Goal: Task Accomplishment & Management: Use online tool/utility

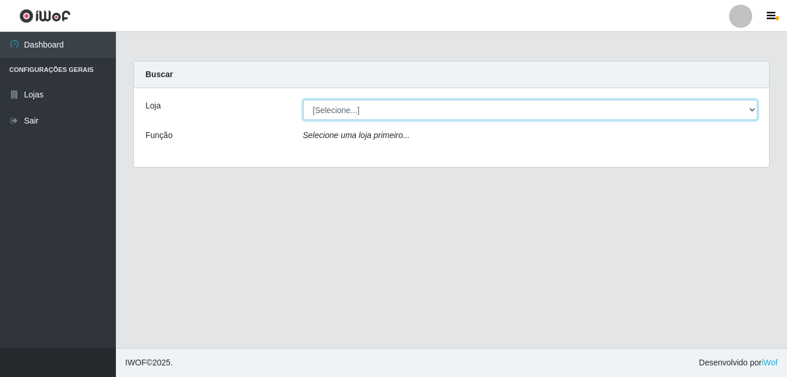
click at [397, 115] on select "[Selecione...] [PERSON_NAME]" at bounding box center [530, 110] width 455 height 20
select select "230"
click at [303, 100] on select "[Selecione...] [PERSON_NAME]" at bounding box center [530, 110] width 455 height 20
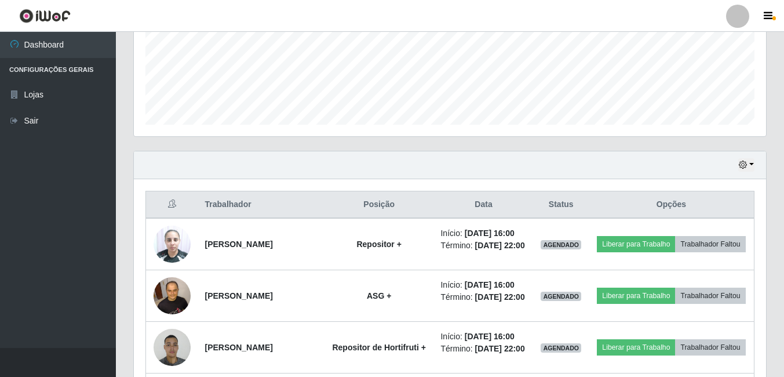
scroll to position [406, 0]
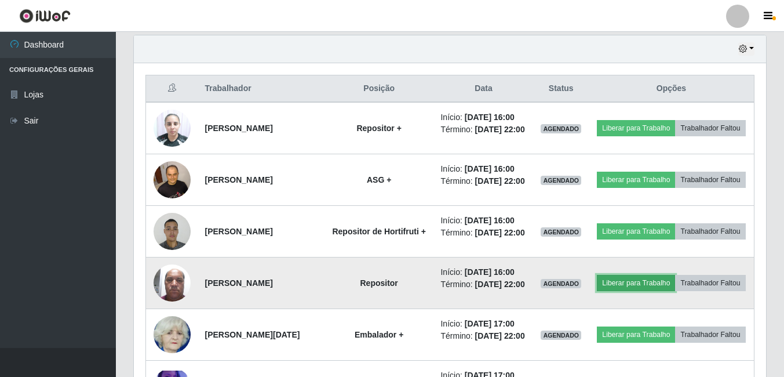
click at [652, 291] on button "Liberar para Trabalho" at bounding box center [636, 283] width 78 height 16
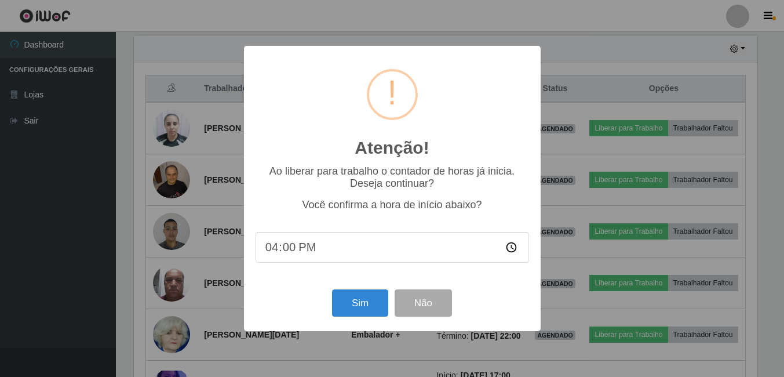
scroll to position [240, 626]
click at [375, 304] on button "Sim" at bounding box center [361, 302] width 56 height 27
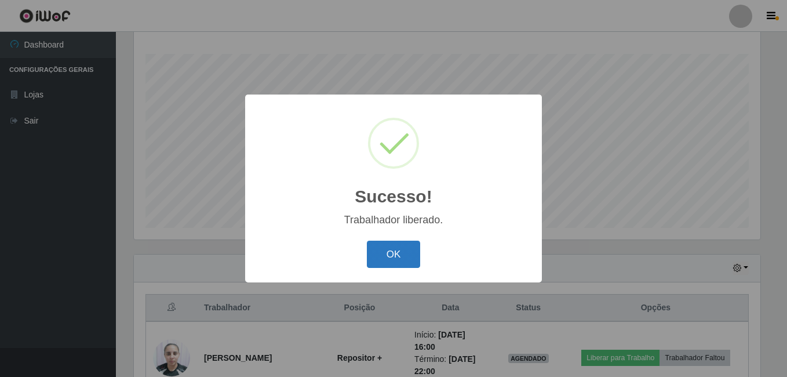
click at [405, 261] on button "OK" at bounding box center [394, 253] width 54 height 27
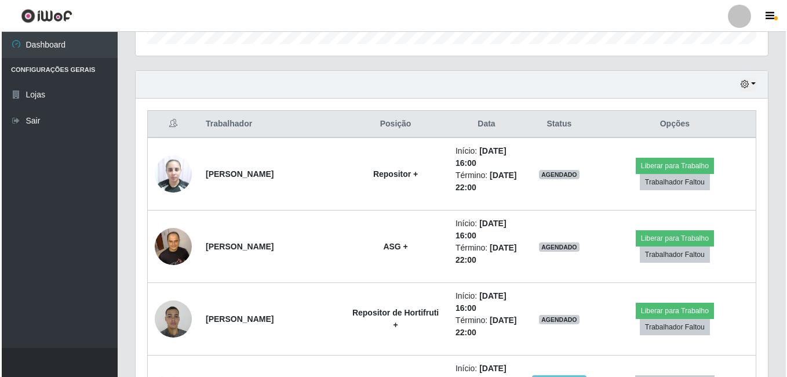
scroll to position [476, 0]
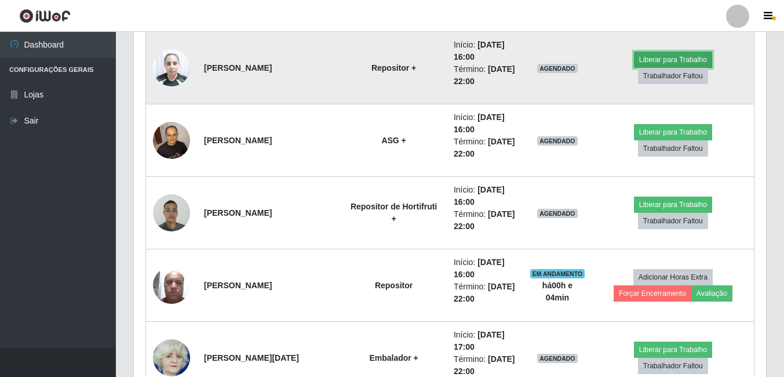
click at [643, 64] on button "Liberar para Trabalho" at bounding box center [673, 60] width 78 height 16
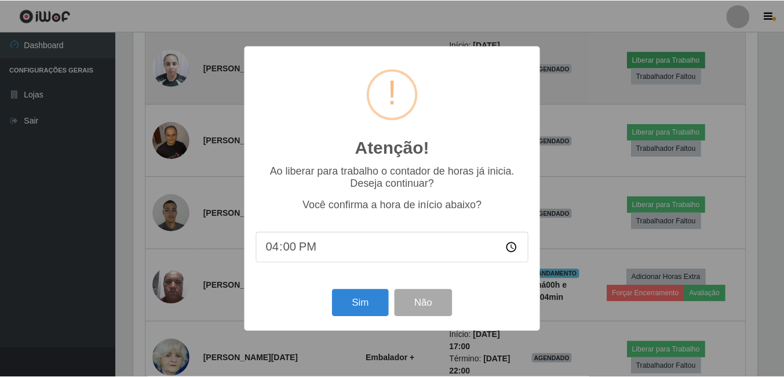
scroll to position [240, 626]
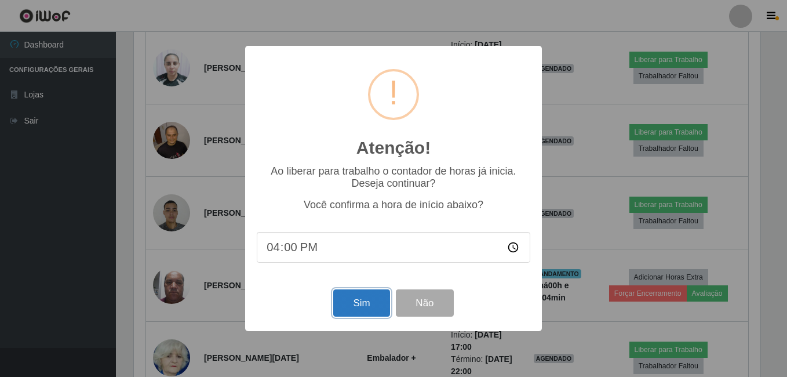
drag, startPoint x: 367, startPoint y: 313, endPoint x: 360, endPoint y: 302, distance: 12.2
click at [367, 312] on button "Sim" at bounding box center [361, 302] width 56 height 27
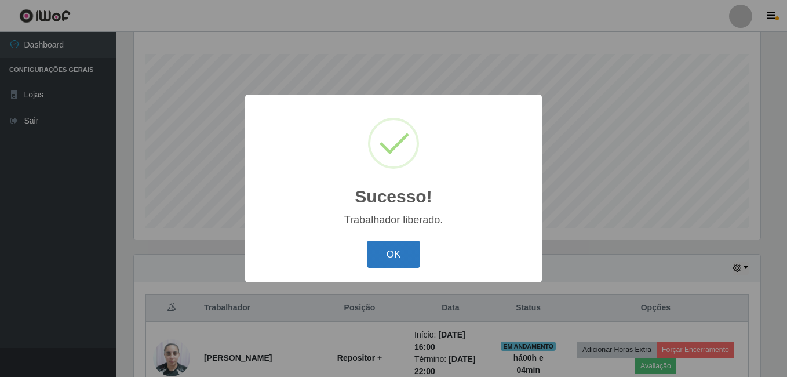
click at [395, 261] on button "OK" at bounding box center [394, 253] width 54 height 27
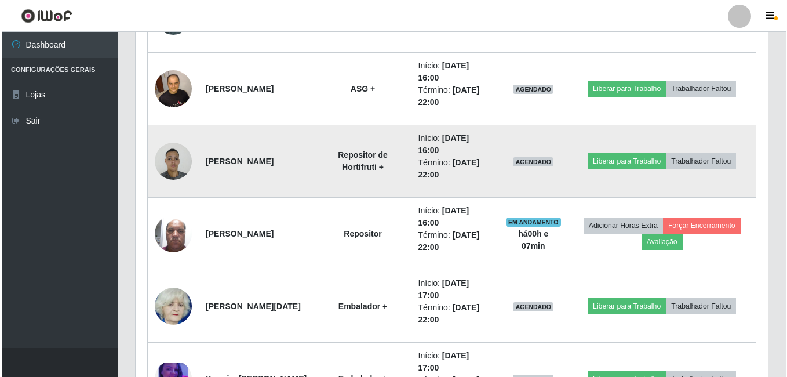
scroll to position [534, 0]
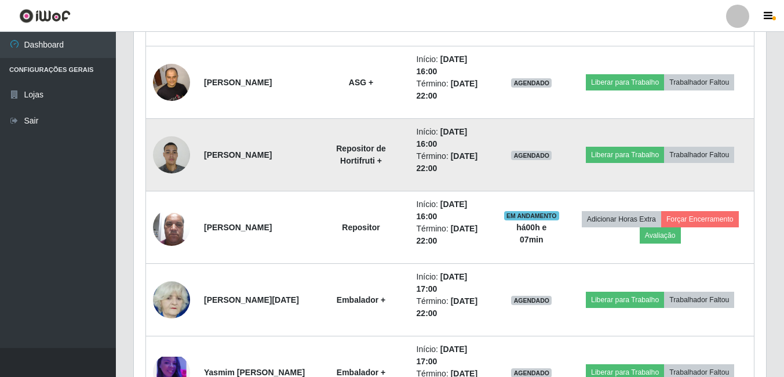
click at [183, 155] on img at bounding box center [171, 154] width 37 height 49
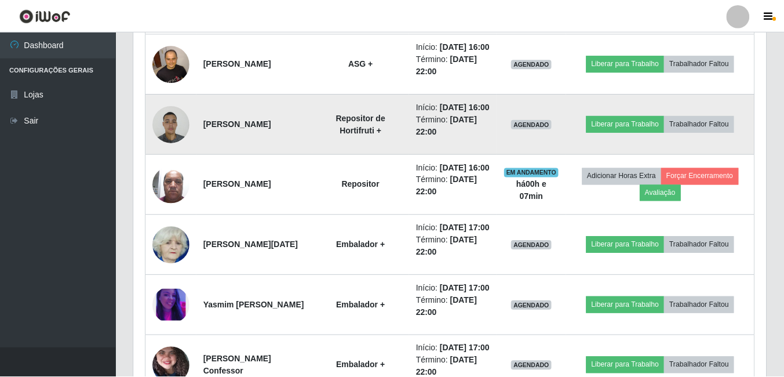
scroll to position [240, 626]
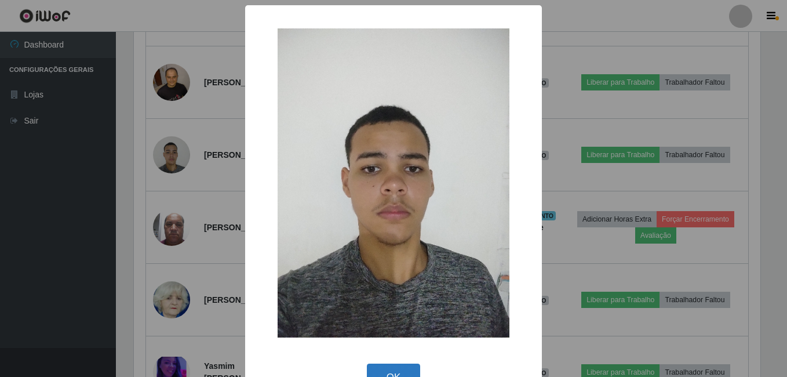
click at [372, 368] on button "OK" at bounding box center [394, 376] width 54 height 27
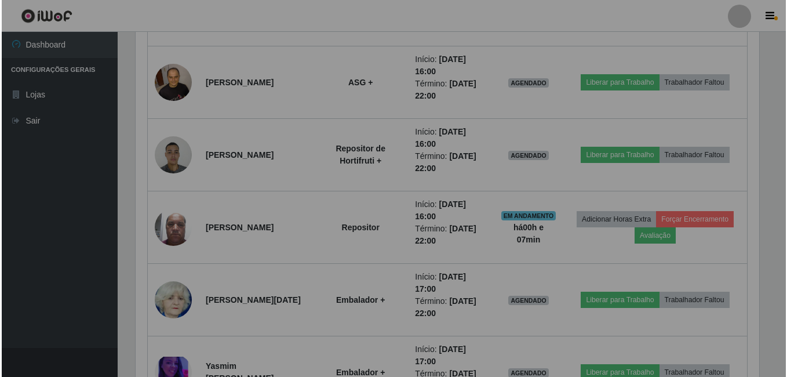
scroll to position [240, 632]
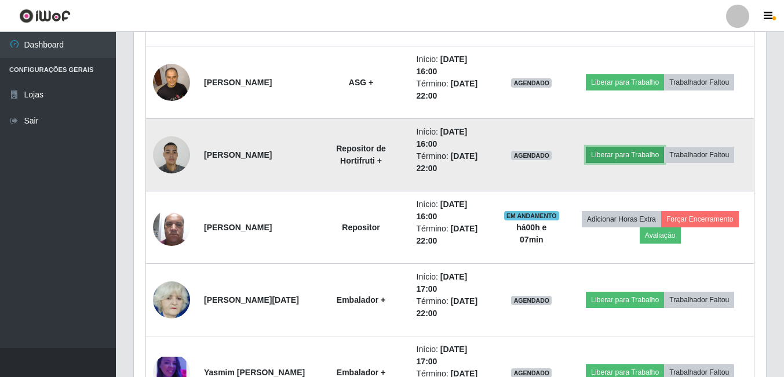
click at [603, 154] on button "Liberar para Trabalho" at bounding box center [625, 155] width 78 height 16
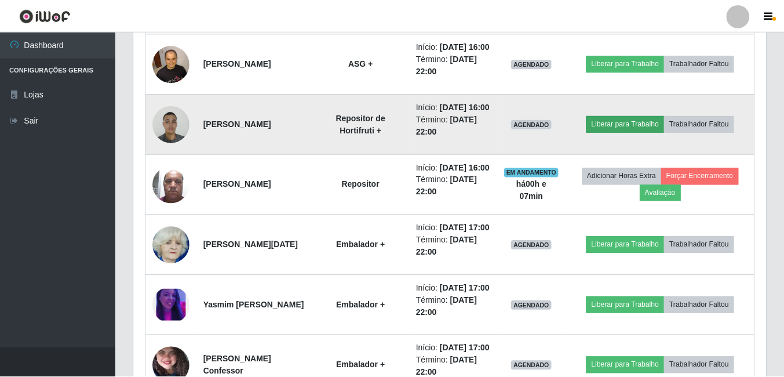
scroll to position [240, 626]
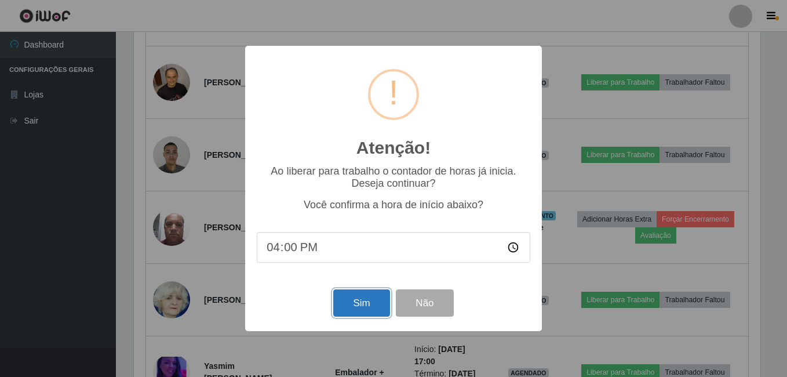
click at [364, 311] on button "Sim" at bounding box center [361, 302] width 56 height 27
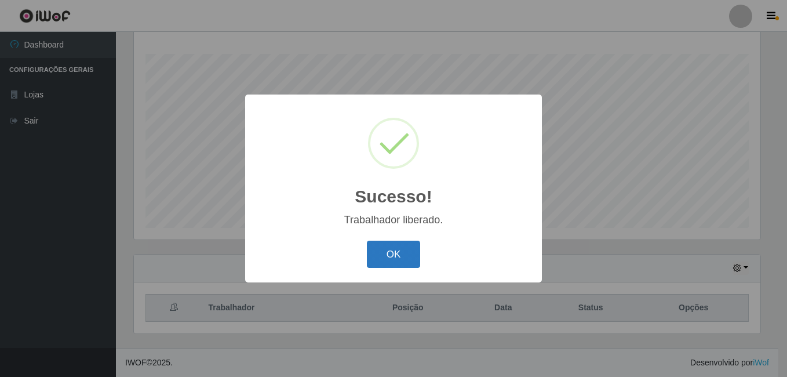
click at [382, 256] on button "OK" at bounding box center [394, 253] width 54 height 27
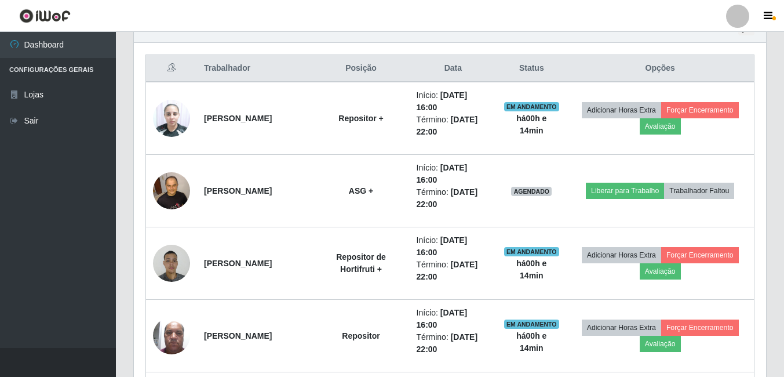
scroll to position [360, 0]
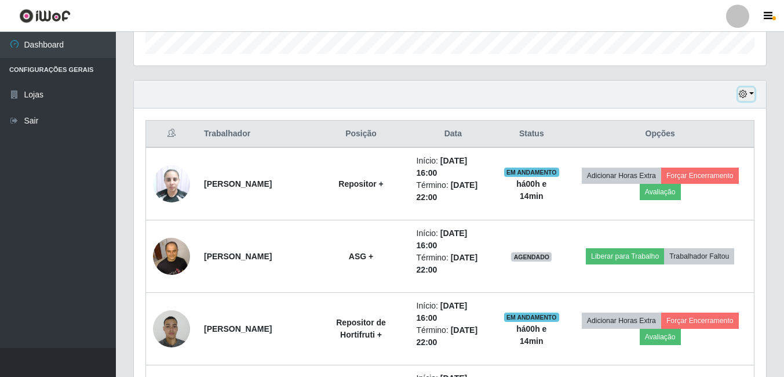
click at [753, 91] on button "button" at bounding box center [746, 93] width 16 height 13
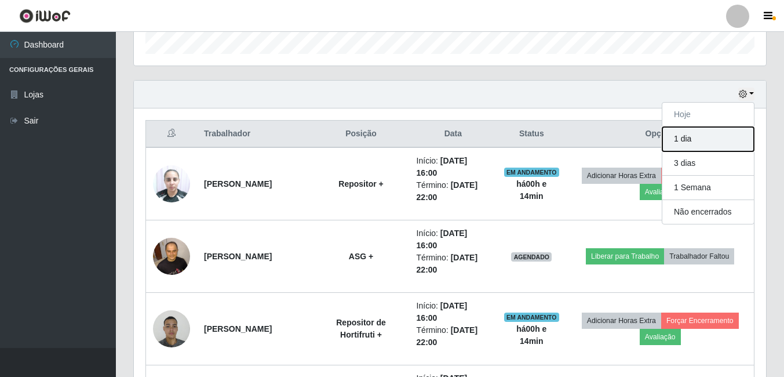
click at [680, 143] on button "1 dia" at bounding box center [708, 139] width 92 height 24
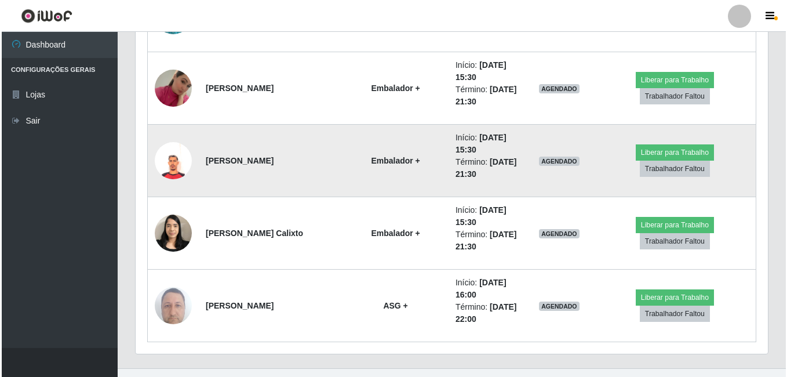
scroll to position [2794, 0]
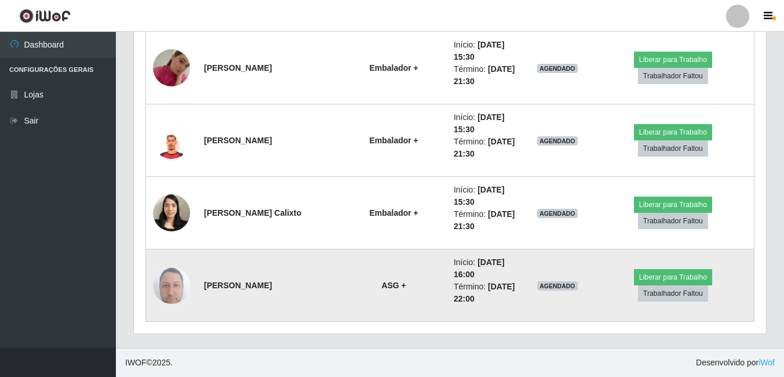
click at [148, 272] on td at bounding box center [172, 285] width 52 height 72
click at [160, 278] on img at bounding box center [171, 284] width 37 height 49
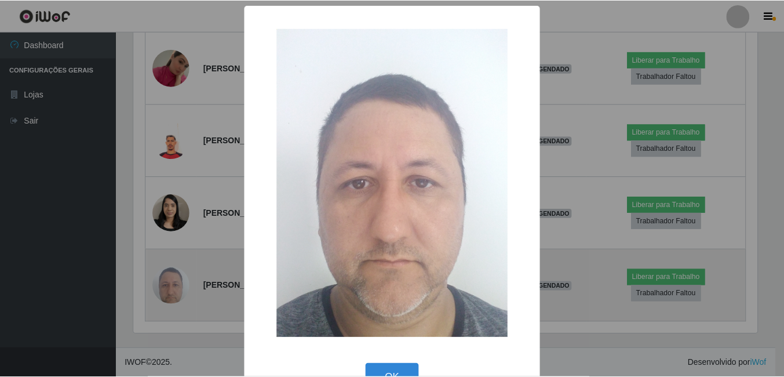
scroll to position [240, 626]
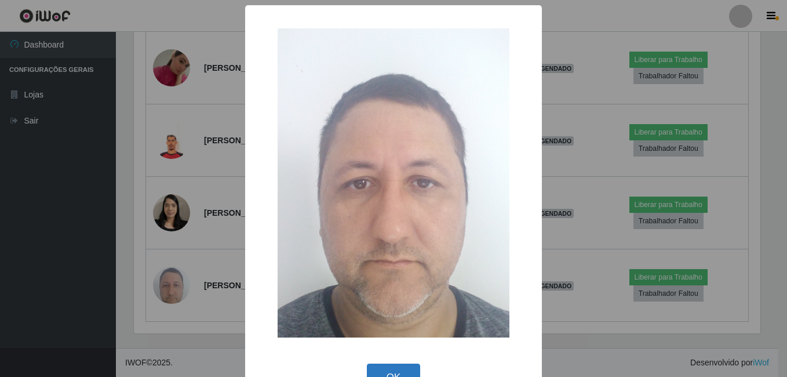
click at [388, 374] on button "OK" at bounding box center [394, 376] width 54 height 27
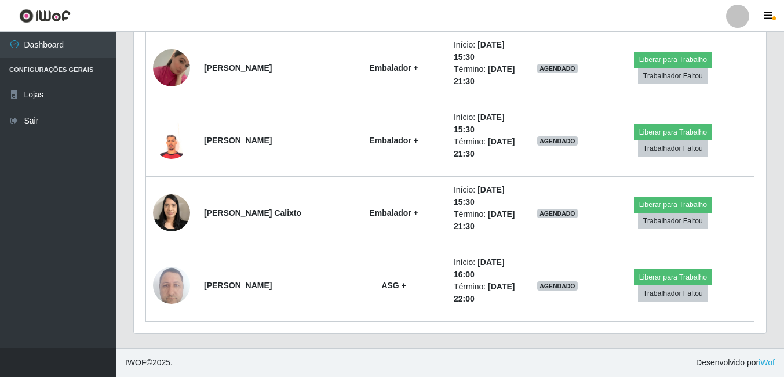
scroll to position [2794, 0]
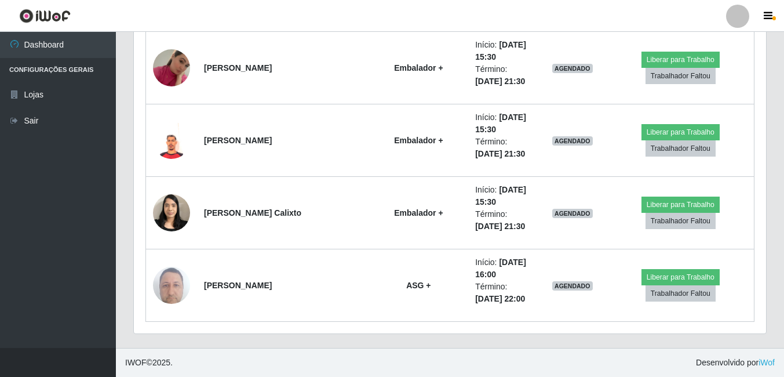
drag, startPoint x: 388, startPoint y: 374, endPoint x: 780, endPoint y: 133, distance: 459.9
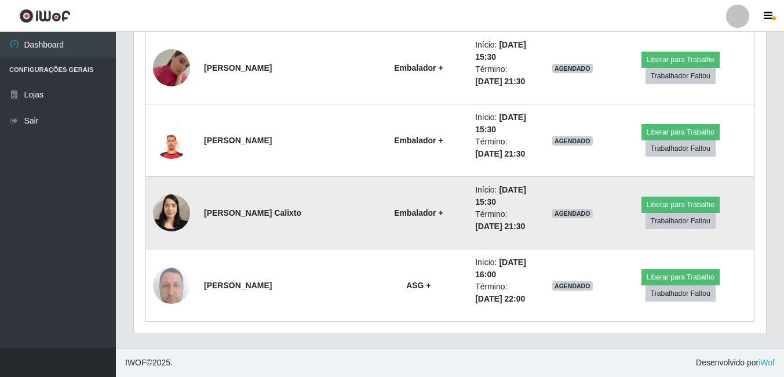
click at [169, 222] on img at bounding box center [171, 212] width 37 height 49
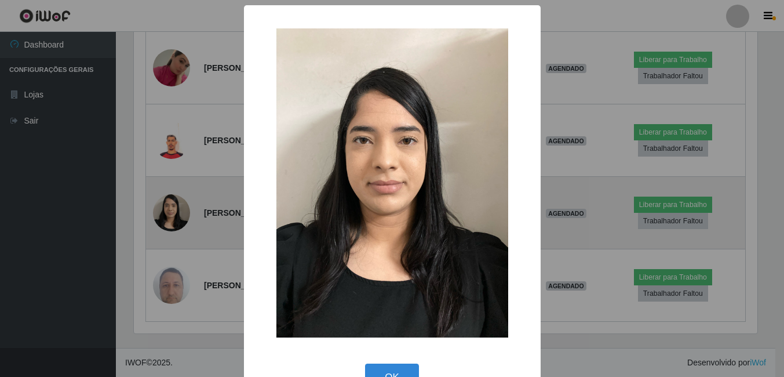
scroll to position [240, 626]
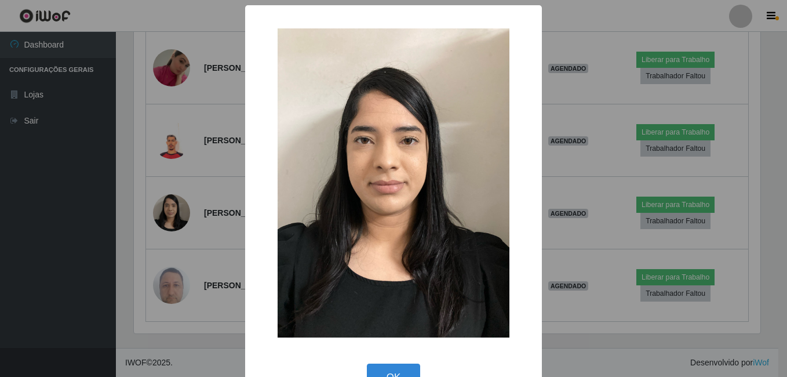
click at [189, 205] on div "× OK Cancel" at bounding box center [393, 188] width 787 height 377
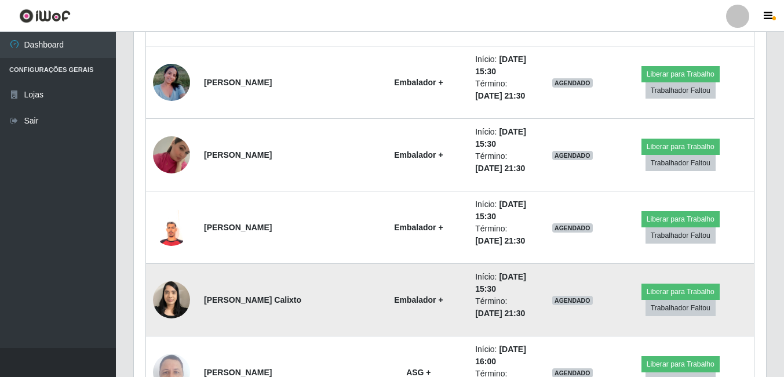
scroll to position [2678, 0]
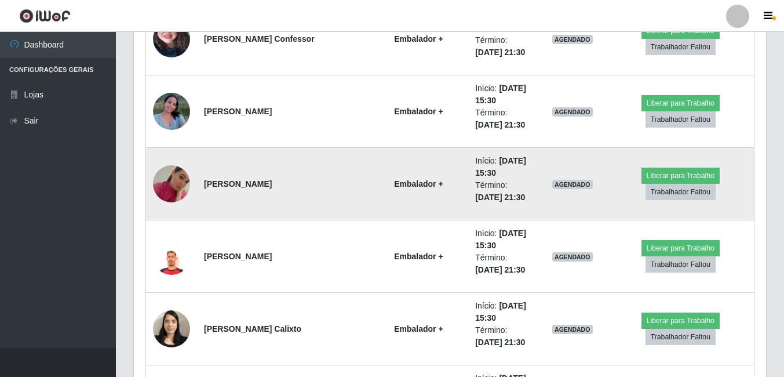
click at [173, 180] on img at bounding box center [171, 184] width 37 height 66
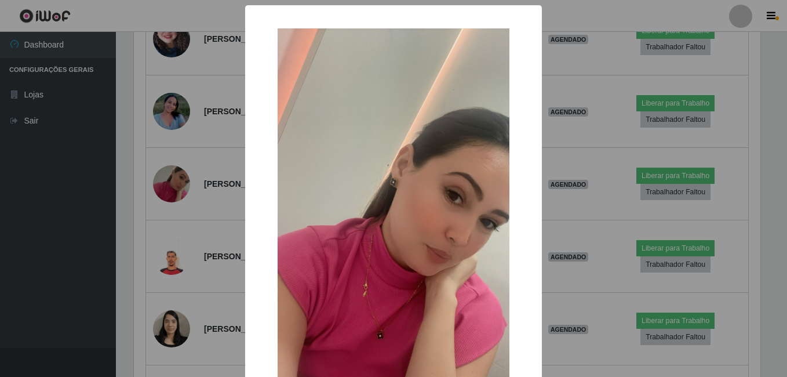
click at [183, 176] on div "× OK Cancel" at bounding box center [393, 188] width 787 height 377
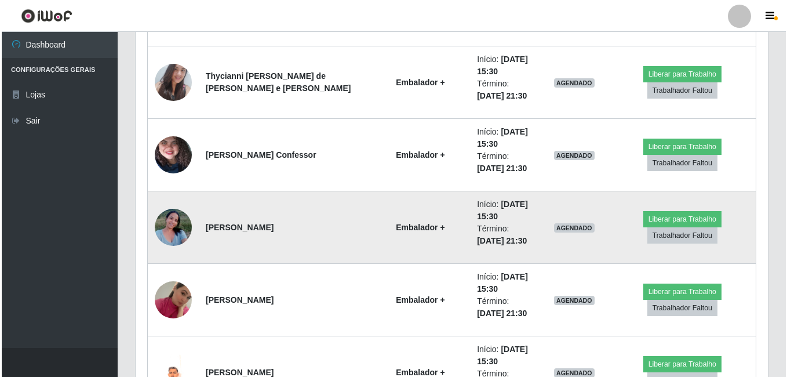
scroll to position [2504, 0]
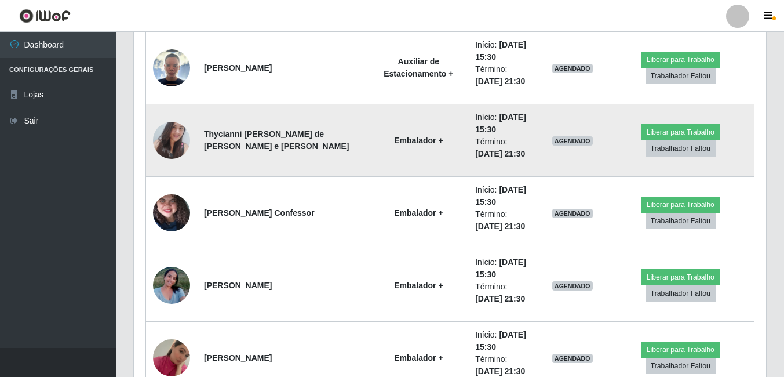
click at [176, 144] on img at bounding box center [171, 140] width 37 height 50
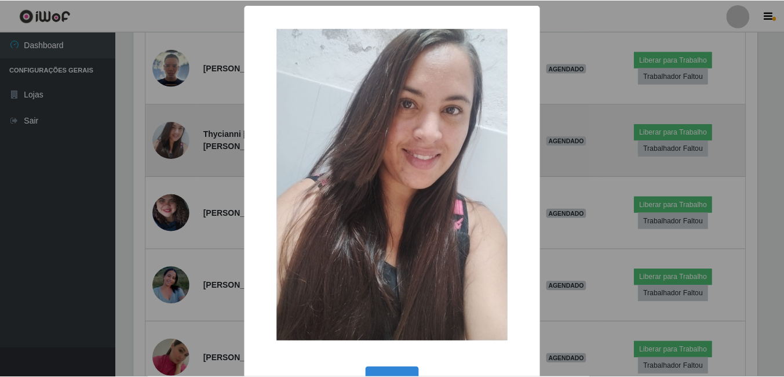
scroll to position [240, 626]
click at [176, 144] on div "× OK Cancel" at bounding box center [393, 188] width 787 height 377
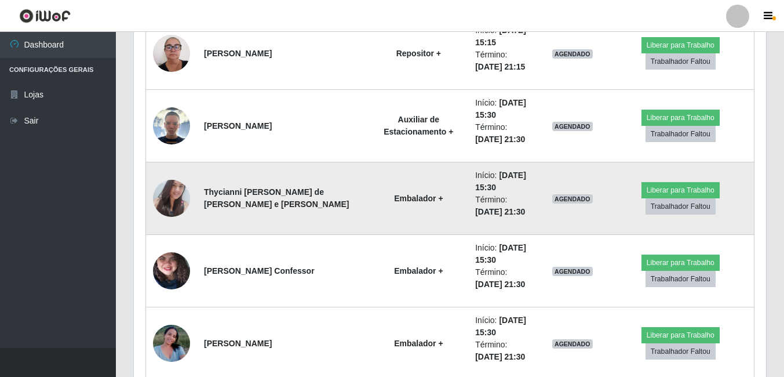
scroll to position [2388, 0]
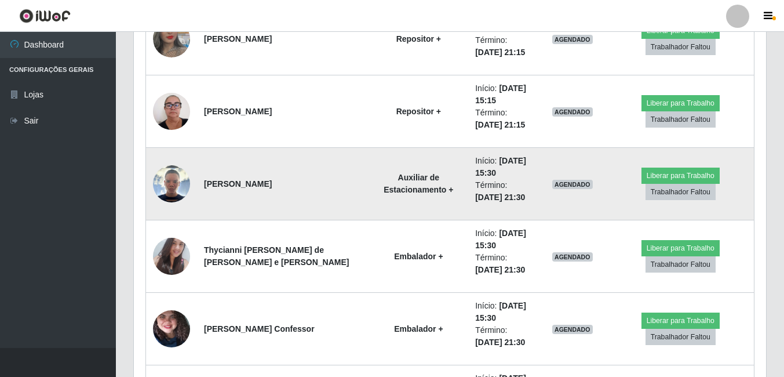
click at [170, 191] on img at bounding box center [171, 183] width 37 height 37
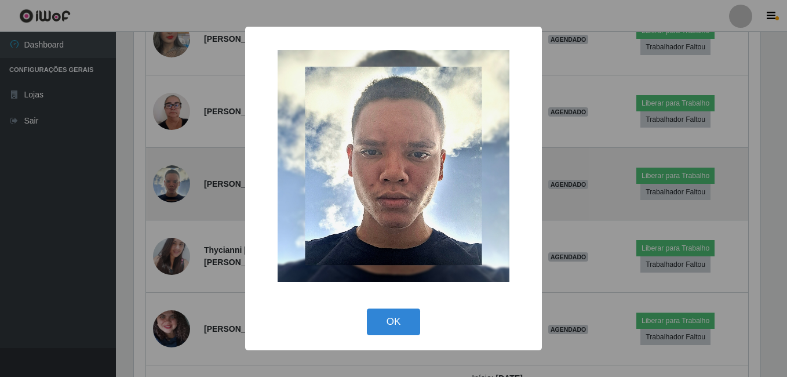
click at [170, 191] on div "× OK Cancel" at bounding box center [393, 188] width 787 height 377
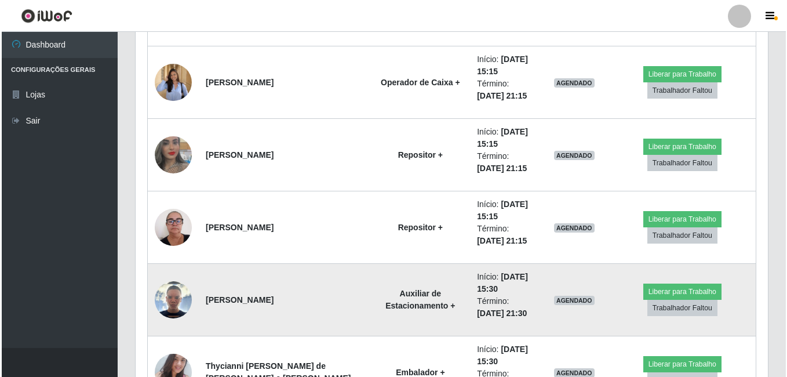
scroll to position [2215, 0]
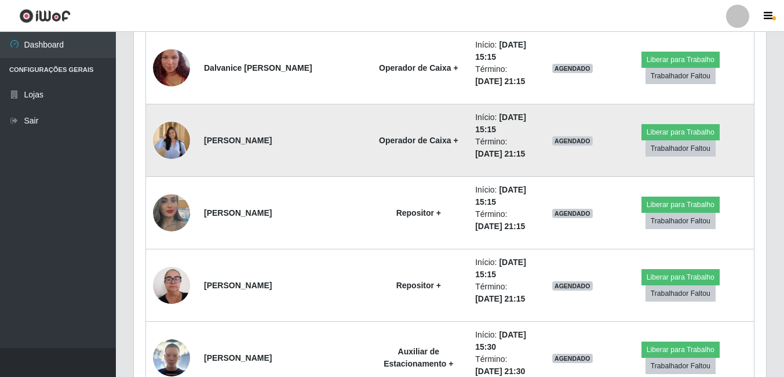
click at [178, 148] on img at bounding box center [171, 140] width 37 height 48
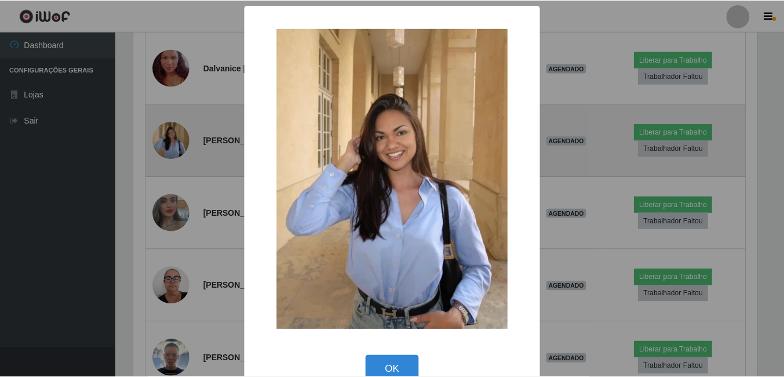
scroll to position [240, 626]
click at [178, 148] on div "× OK Cancel" at bounding box center [393, 188] width 787 height 377
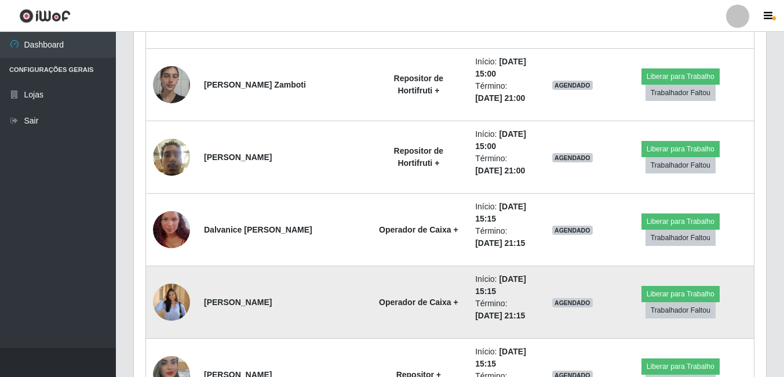
scroll to position [2041, 0]
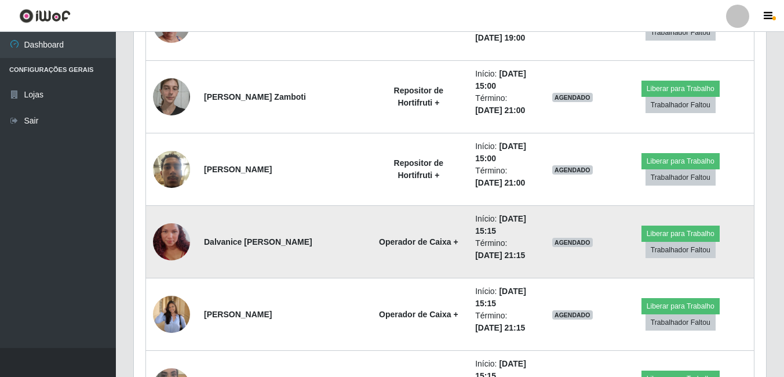
click at [166, 246] on img at bounding box center [171, 242] width 37 height 66
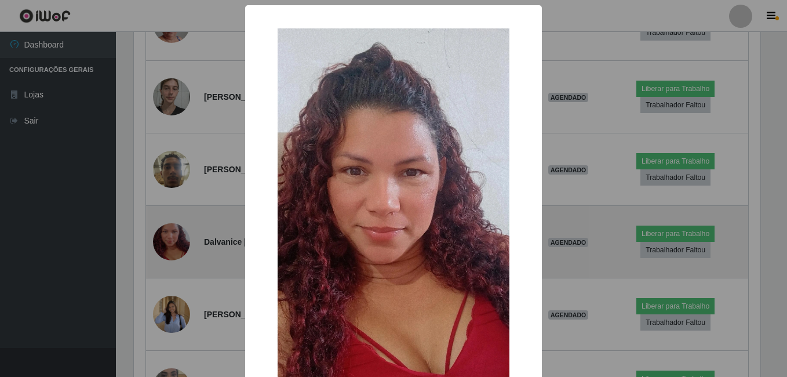
click at [166, 246] on div "× OK Cancel" at bounding box center [393, 188] width 787 height 377
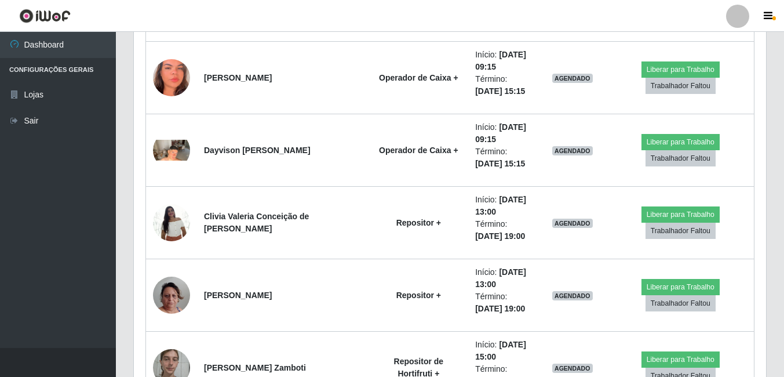
scroll to position [0, 0]
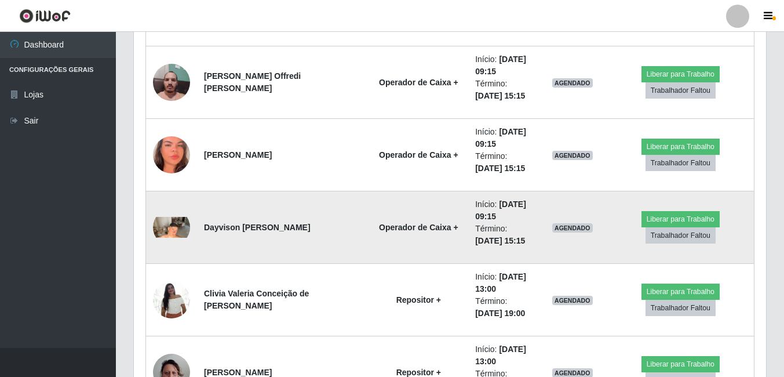
click at [175, 227] on img at bounding box center [171, 227] width 37 height 21
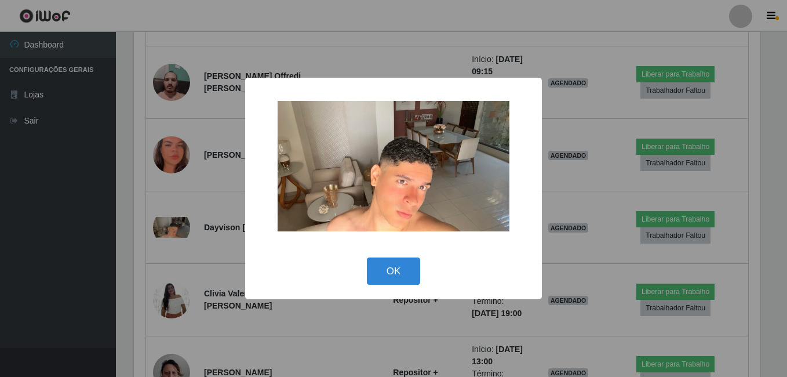
click at [177, 227] on div "× OK Cancel" at bounding box center [393, 188] width 787 height 377
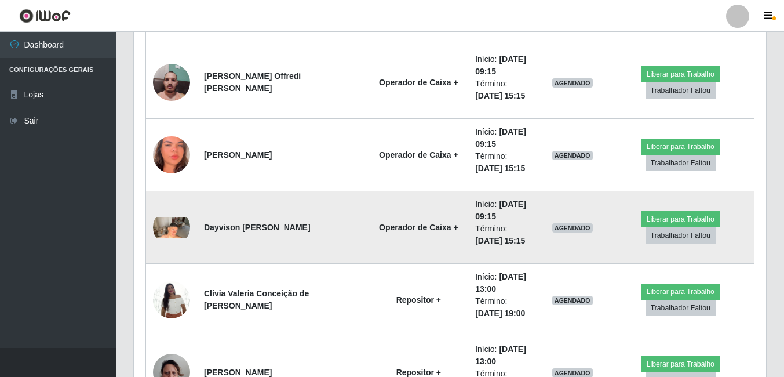
click at [181, 231] on img at bounding box center [171, 227] width 37 height 21
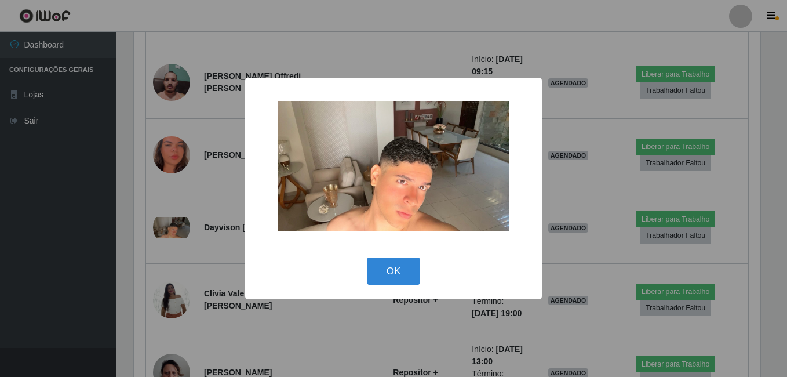
click at [181, 231] on div "× OK Cancel" at bounding box center [393, 188] width 787 height 377
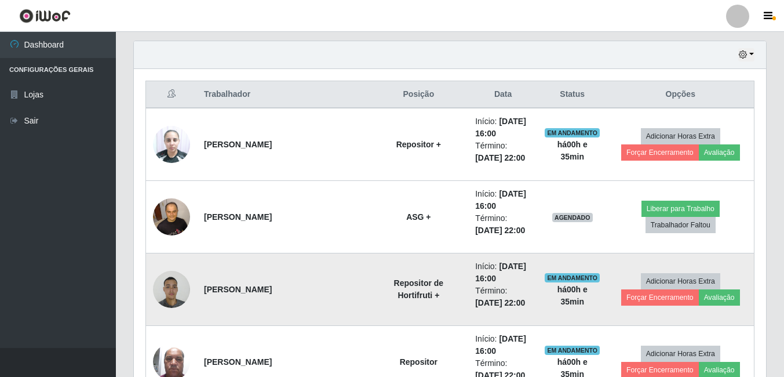
scroll to position [418, 0]
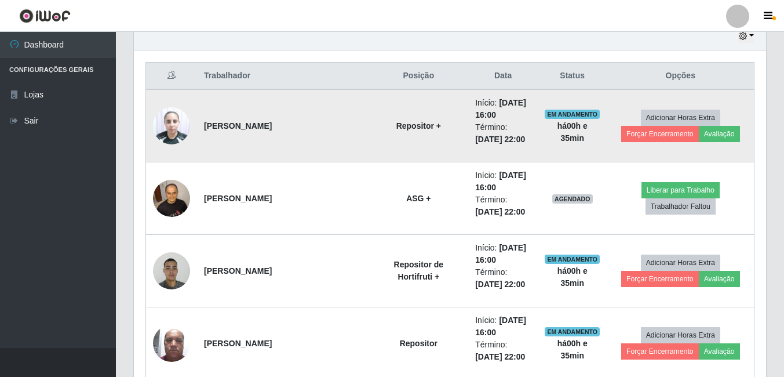
click at [169, 137] on img at bounding box center [171, 125] width 37 height 49
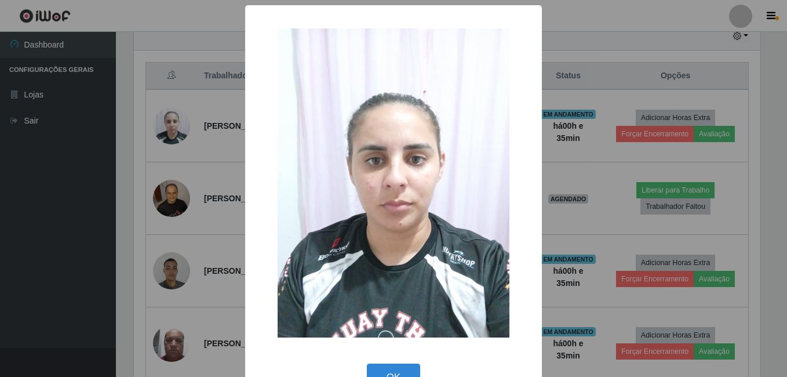
click at [203, 143] on div "× OK Cancel" at bounding box center [393, 188] width 787 height 377
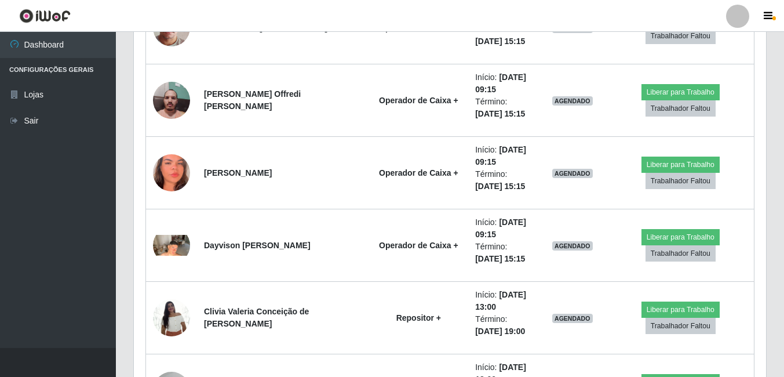
scroll to position [1693, 0]
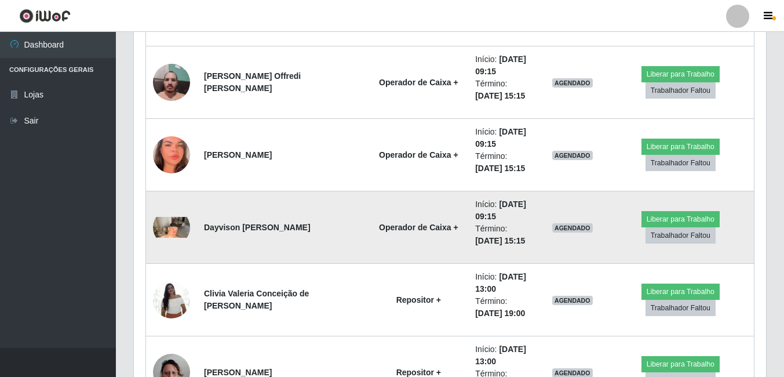
click at [183, 222] on img at bounding box center [171, 227] width 37 height 21
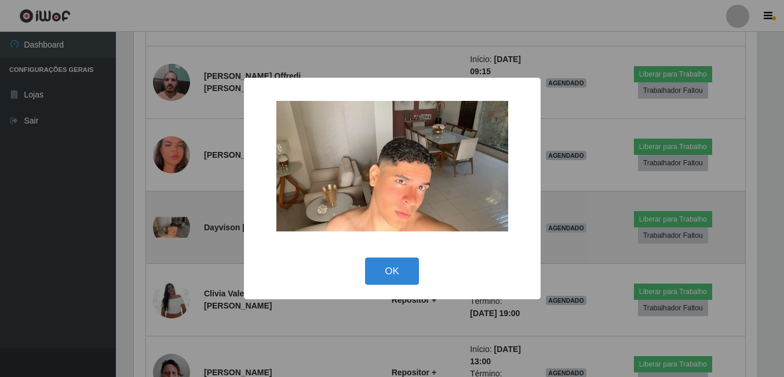
scroll to position [240, 626]
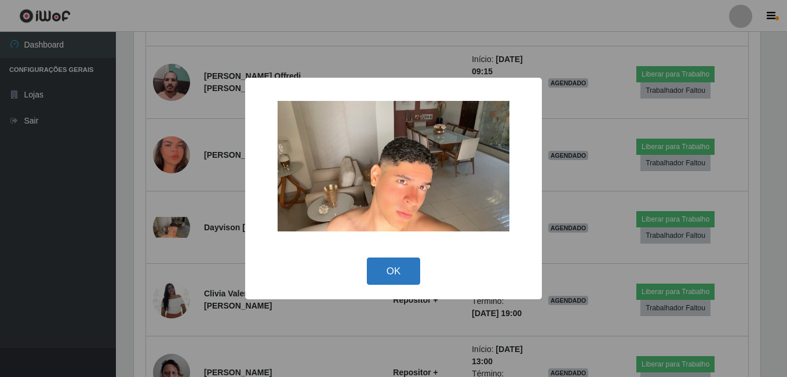
click at [395, 263] on button "OK" at bounding box center [394, 270] width 54 height 27
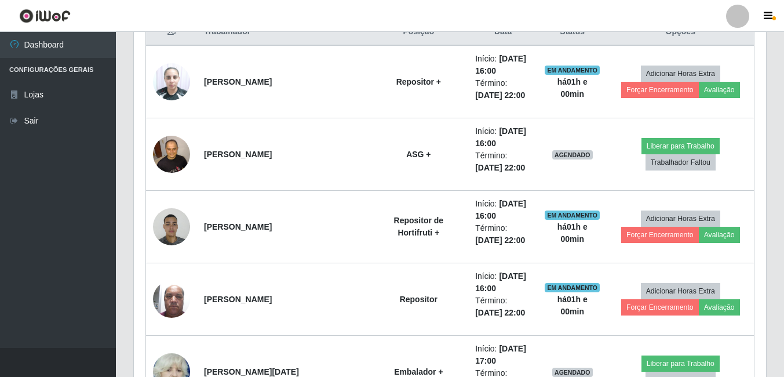
scroll to position [245, 0]
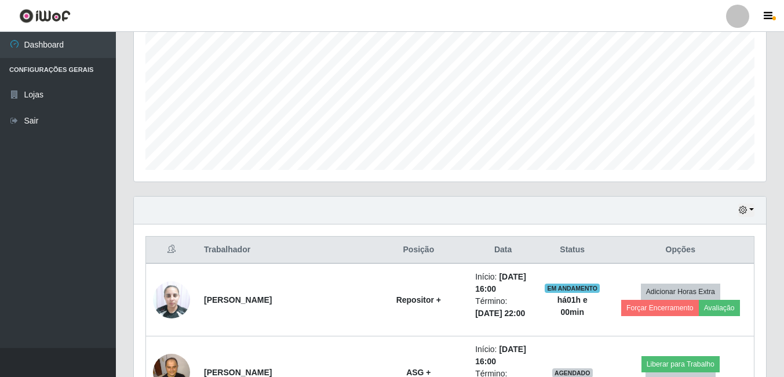
click at [756, 210] on div "Hoje 1 dia 3 dias 1 Semana Não encerrados" at bounding box center [450, 210] width 632 height 28
click at [750, 210] on button "button" at bounding box center [746, 209] width 16 height 13
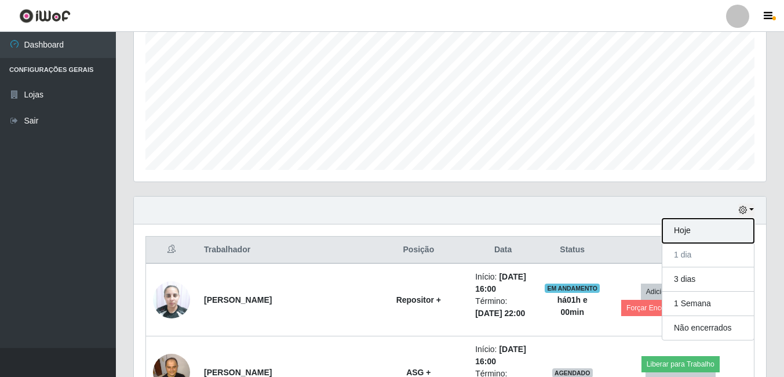
click at [710, 229] on button "Hoje" at bounding box center [708, 230] width 92 height 24
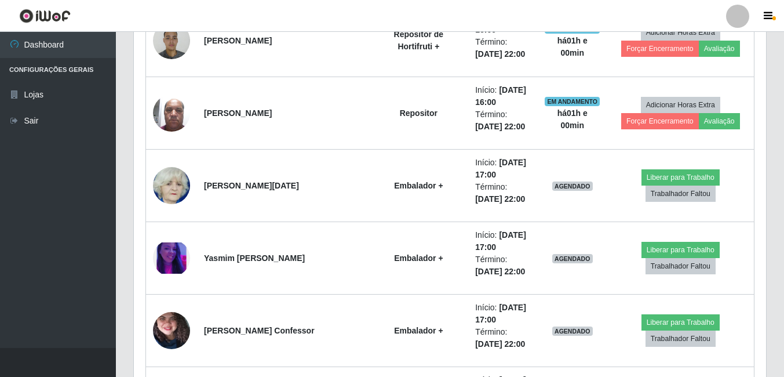
scroll to position [708, 0]
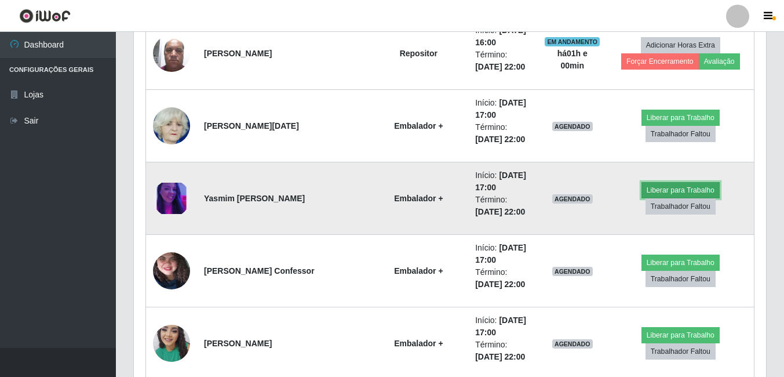
click at [664, 188] on button "Liberar para Trabalho" at bounding box center [680, 190] width 78 height 16
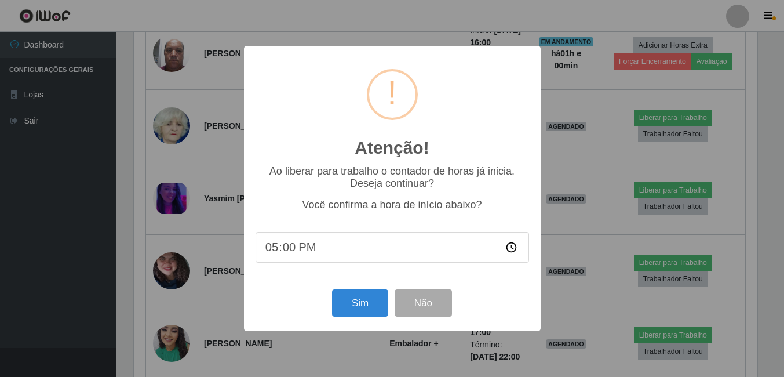
scroll to position [240, 626]
click at [375, 298] on button "Sim" at bounding box center [361, 302] width 56 height 27
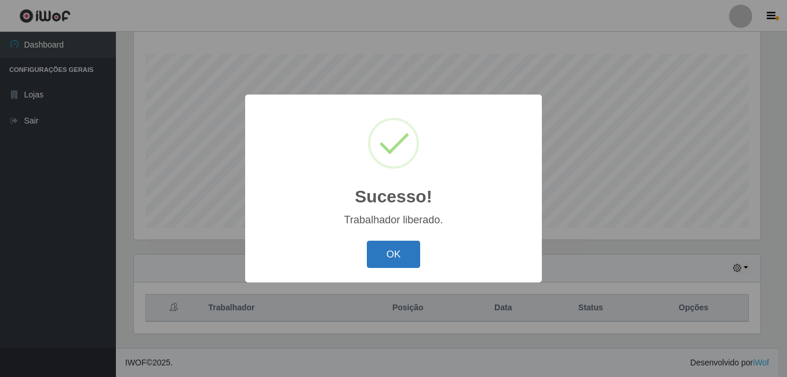
drag, startPoint x: 404, startPoint y: 253, endPoint x: 395, endPoint y: 252, distance: 9.9
click at [404, 254] on button "OK" at bounding box center [394, 253] width 54 height 27
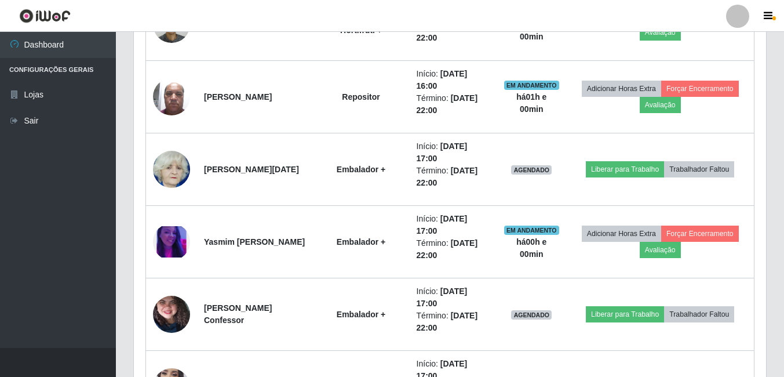
scroll to position [723, 0]
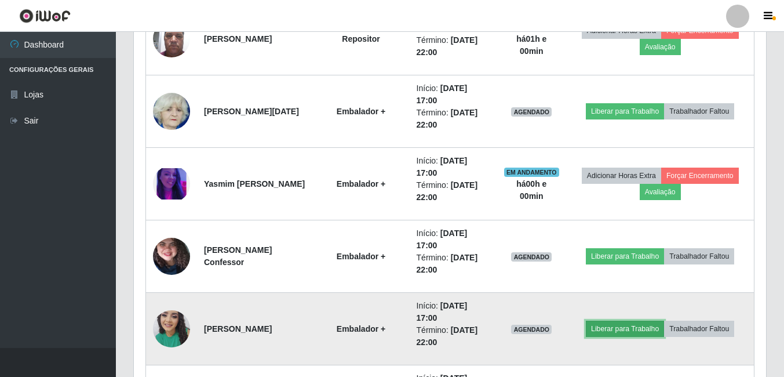
click at [604, 333] on button "Liberar para Trabalho" at bounding box center [625, 328] width 78 height 16
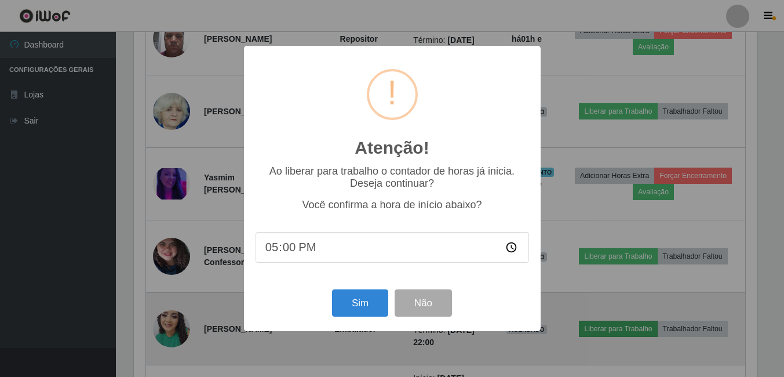
scroll to position [240, 626]
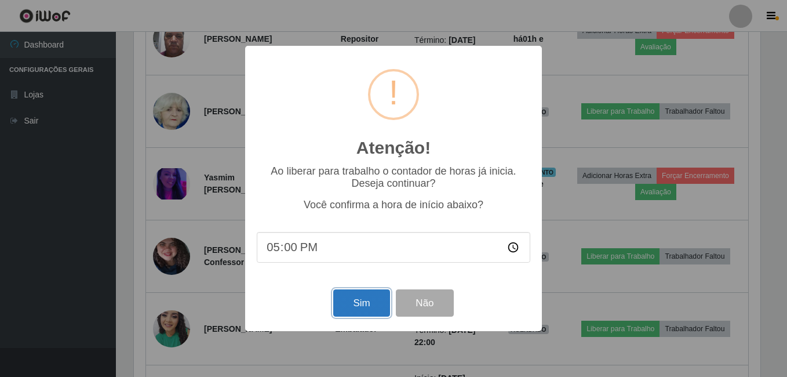
click at [378, 313] on button "Sim" at bounding box center [361, 302] width 56 height 27
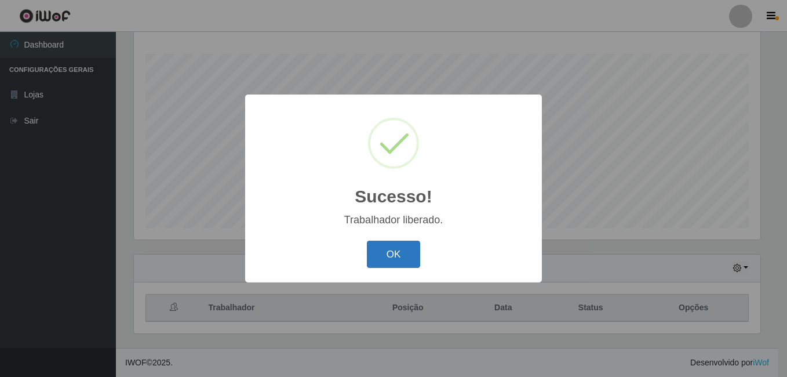
click at [406, 257] on button "OK" at bounding box center [394, 253] width 54 height 27
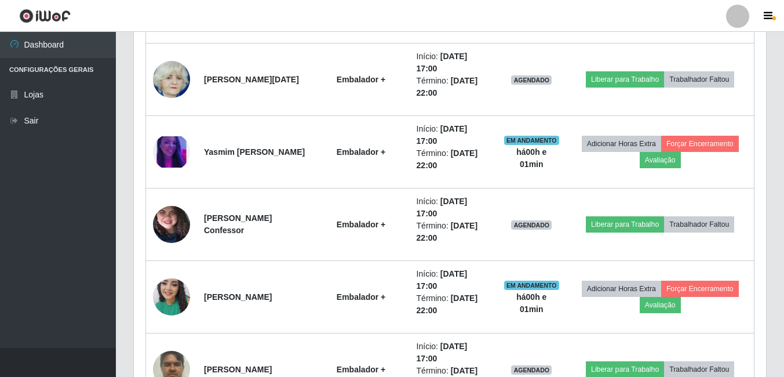
scroll to position [824, 0]
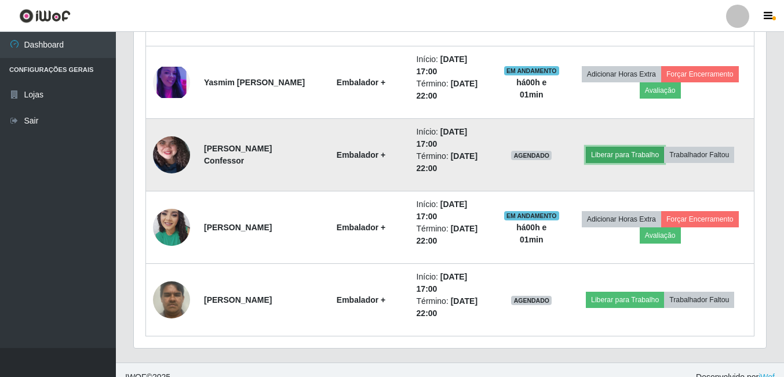
click at [615, 155] on button "Liberar para Trabalho" at bounding box center [625, 155] width 78 height 16
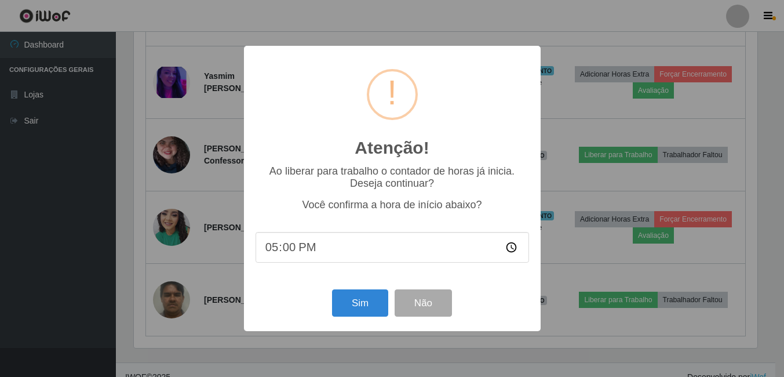
scroll to position [240, 626]
click at [367, 300] on button "Sim" at bounding box center [361, 302] width 56 height 27
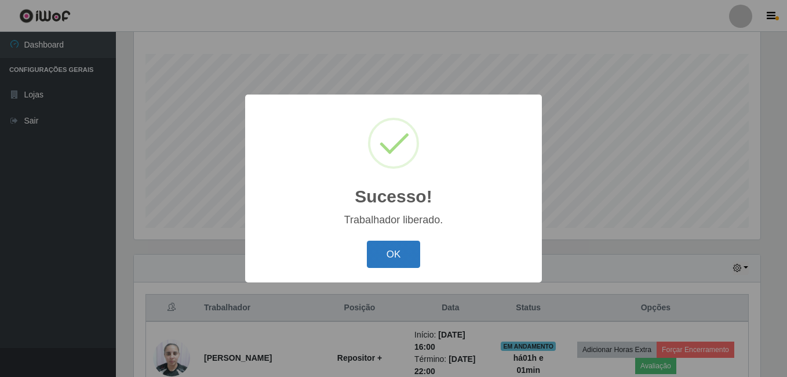
click at [403, 254] on button "OK" at bounding box center [394, 253] width 54 height 27
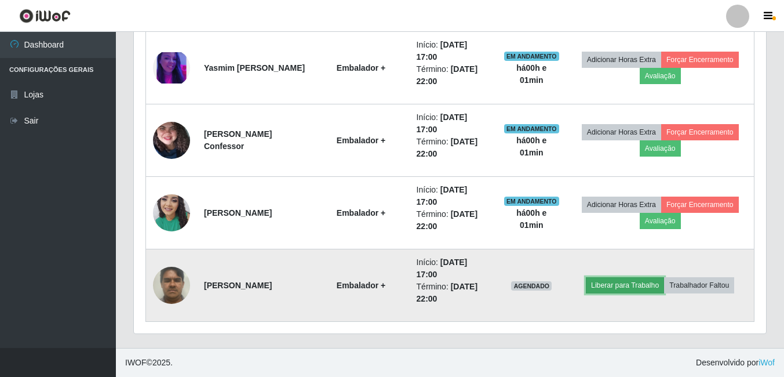
click at [608, 290] on td "Liberar para Trabalho Trabalhador Faltou" at bounding box center [660, 285] width 188 height 72
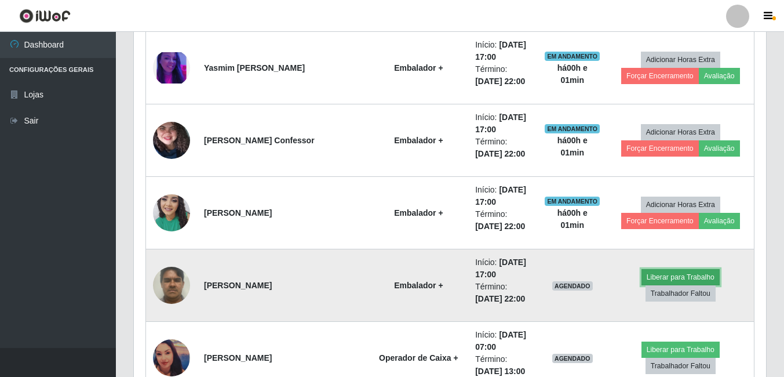
click at [651, 278] on button "Liberar para Trabalho" at bounding box center [680, 277] width 78 height 16
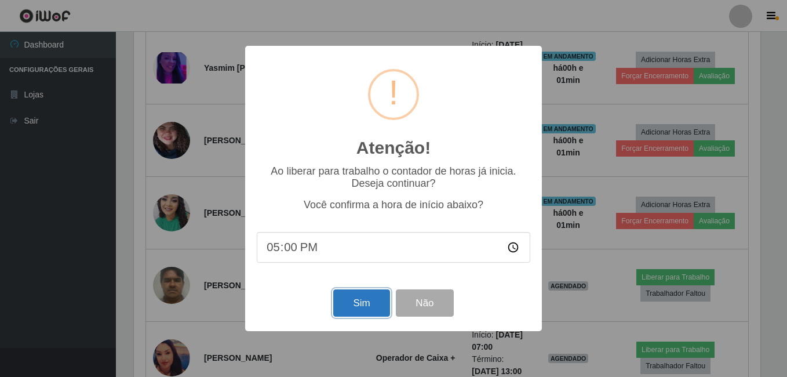
click at [348, 303] on button "Sim" at bounding box center [361, 302] width 56 height 27
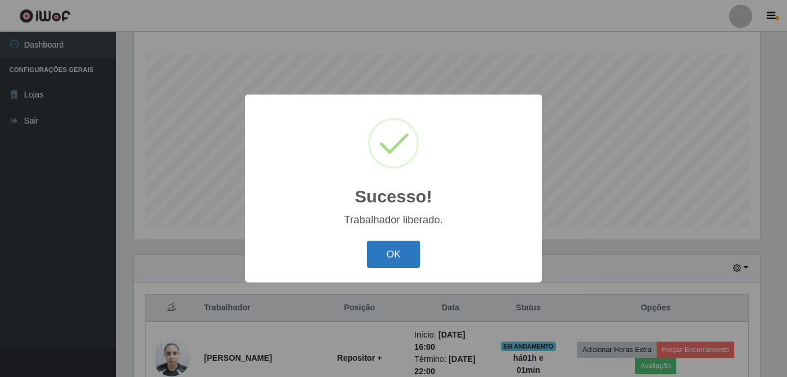
click at [404, 256] on button "OK" at bounding box center [394, 253] width 54 height 27
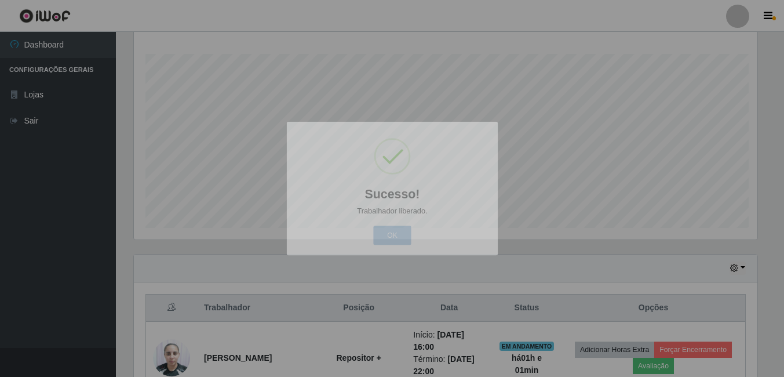
scroll to position [579181, 578789]
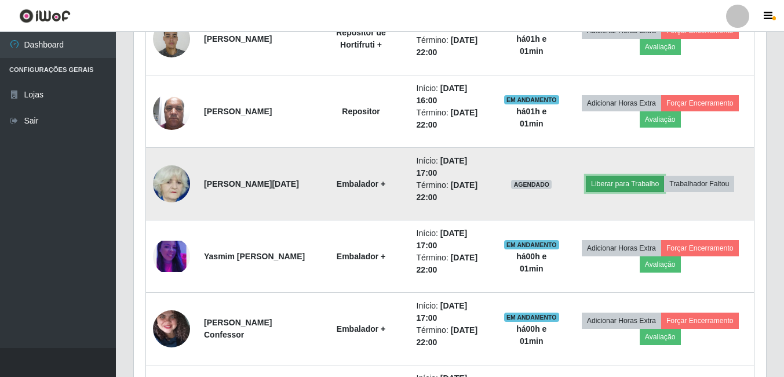
click at [637, 185] on button "Liberar para Trabalho" at bounding box center [625, 184] width 78 height 16
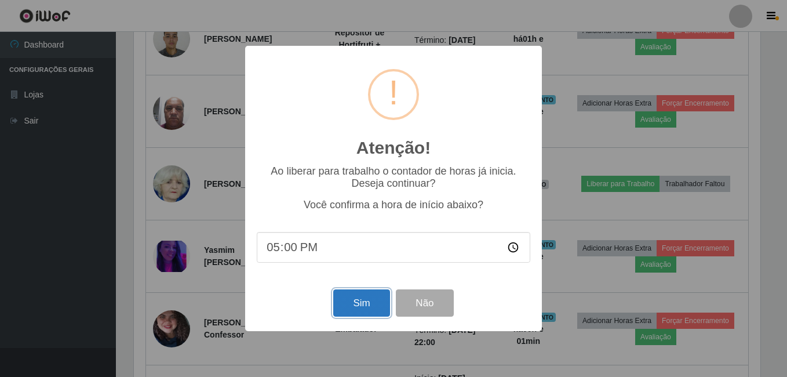
click at [372, 302] on button "Sim" at bounding box center [361, 302] width 56 height 27
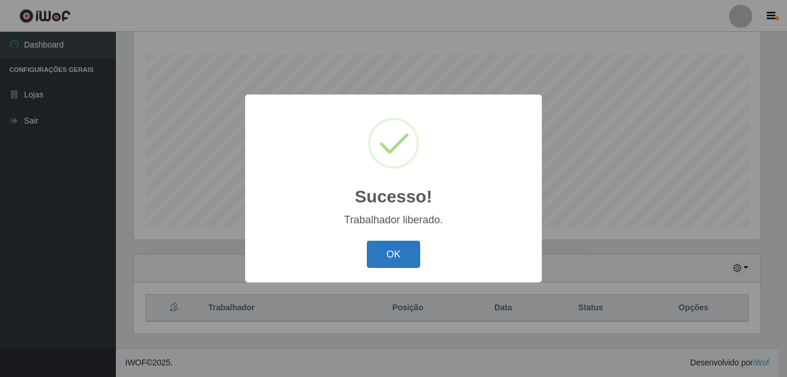
click at [375, 253] on button "OK" at bounding box center [394, 253] width 54 height 27
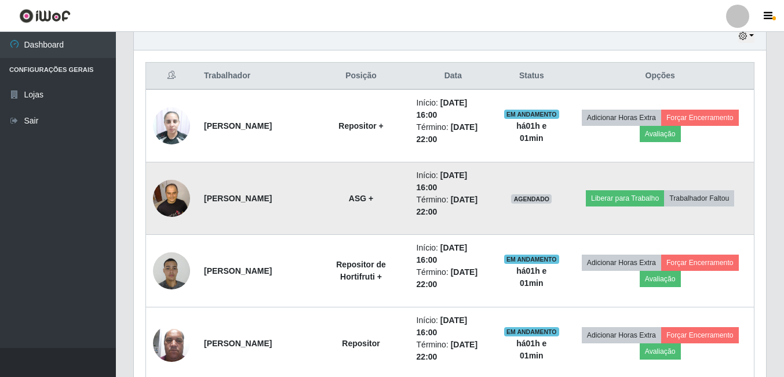
click at [178, 192] on img at bounding box center [171, 197] width 37 height 49
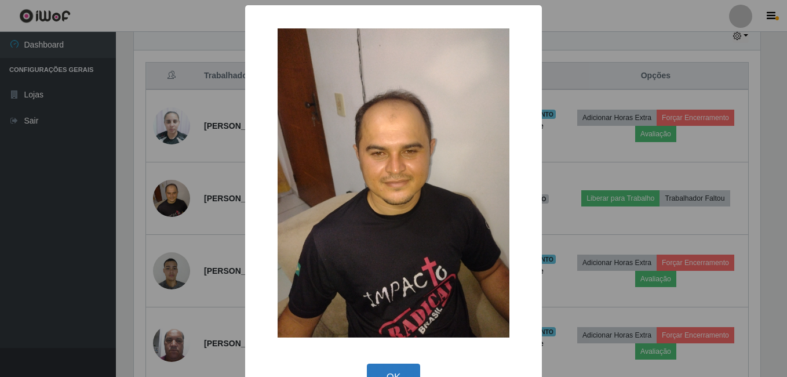
click at [381, 370] on button "OK" at bounding box center [394, 376] width 54 height 27
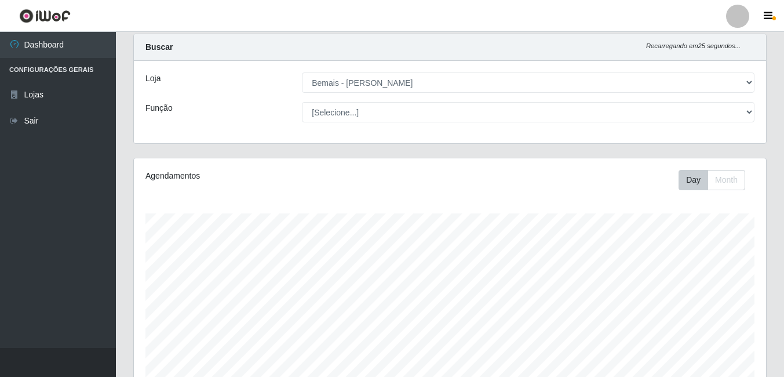
scroll to position [259, 0]
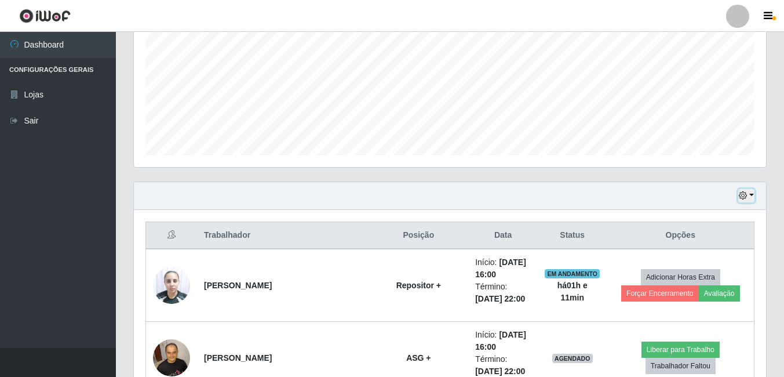
click at [748, 192] on button "button" at bounding box center [746, 195] width 16 height 13
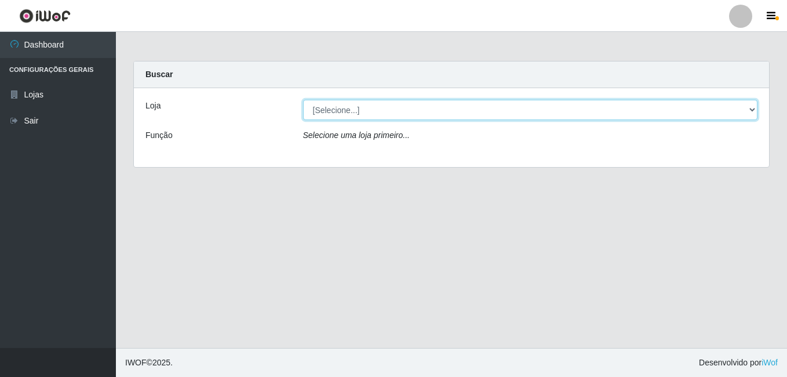
click at [371, 111] on select "[Selecione...] [PERSON_NAME]" at bounding box center [530, 110] width 455 height 20
select select "230"
click at [303, 100] on select "[Selecione...] [PERSON_NAME]" at bounding box center [530, 110] width 455 height 20
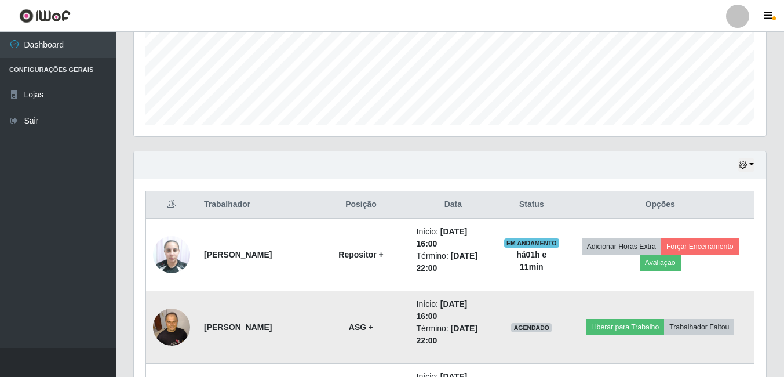
scroll to position [317, 0]
